Goal: Entertainment & Leisure: Browse casually

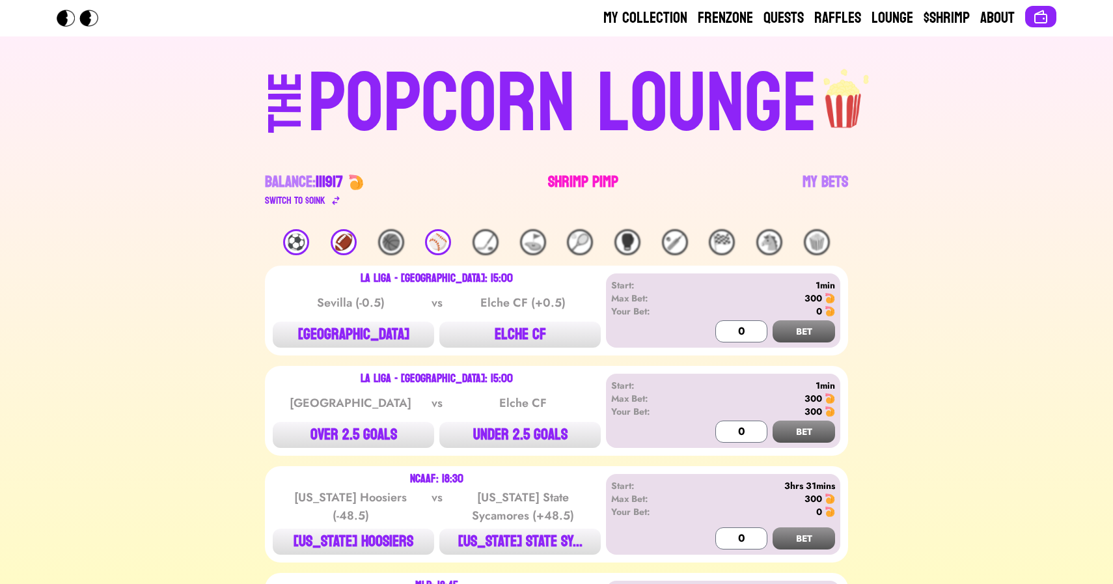
click at [557, 182] on link "Shrimp Pimp" at bounding box center [583, 190] width 70 height 36
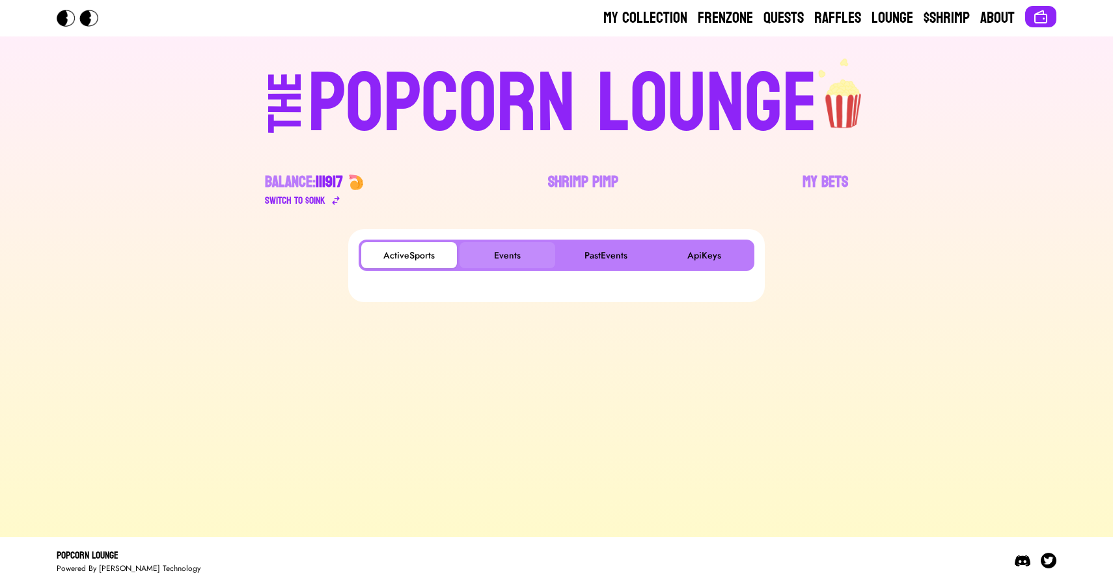
click at [503, 251] on button "Events" at bounding box center [508, 255] width 96 height 26
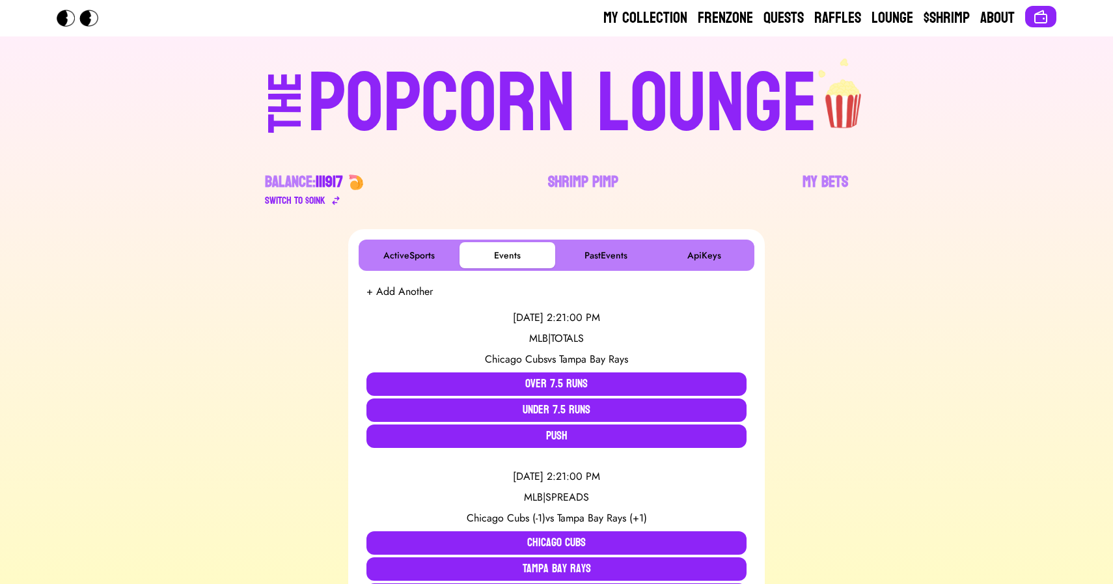
click at [554, 124] on div "POPCORN LOUNGE" at bounding box center [563, 103] width 510 height 83
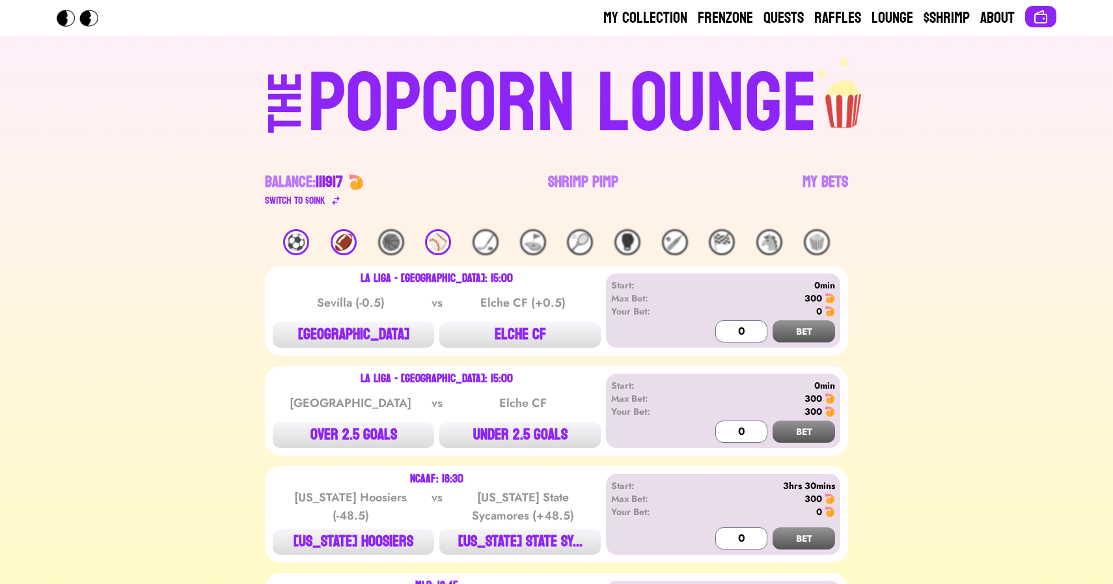
click at [346, 243] on div "🏈" at bounding box center [344, 242] width 26 height 26
